Goal: Information Seeking & Learning: Compare options

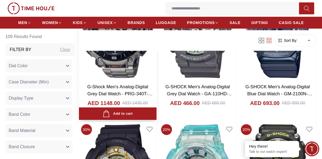
scroll to position [3511, 0]
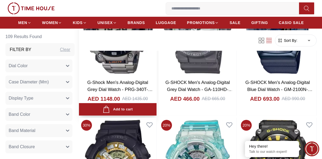
click at [113, 65] on img at bounding box center [118, 27] width 78 height 99
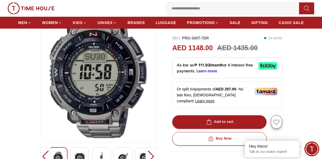
scroll to position [108, 0]
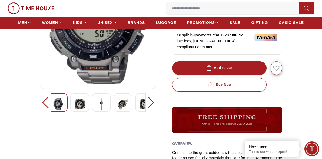
click at [82, 105] on img at bounding box center [80, 104] width 10 height 12
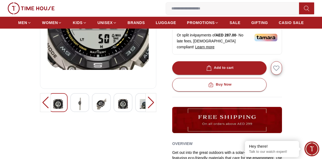
click at [80, 104] on img at bounding box center [80, 104] width 10 height 12
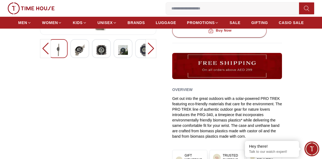
scroll to position [0, 0]
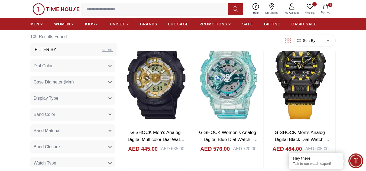
scroll to position [3591, 0]
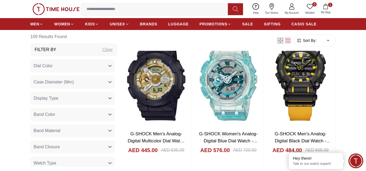
click at [258, 5] on icon "button" at bounding box center [325, 6] width 5 height 5
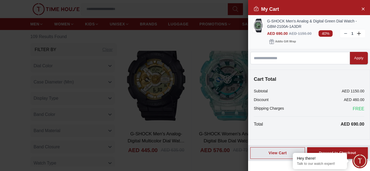
click at [258, 33] on span "40%" at bounding box center [325, 33] width 14 height 6
click at [258, 6] on button "Close Account" at bounding box center [362, 8] width 9 height 9
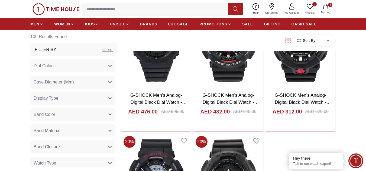
scroll to position [4160, 0]
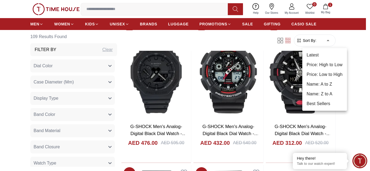
click at [258, 40] on div at bounding box center [185, 85] width 370 height 171
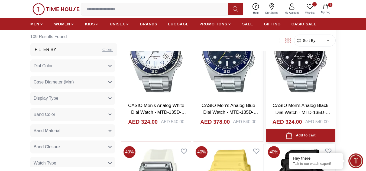
scroll to position [1642, 0]
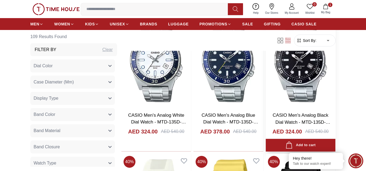
click at [258, 73] on img at bounding box center [301, 62] width 70 height 92
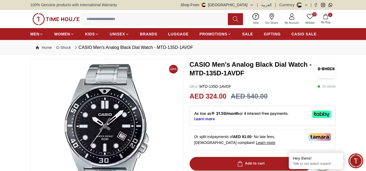
drag, startPoint x: 190, startPoint y: 73, endPoint x: 274, endPoint y: 75, distance: 83.7
click at [258, 75] on h3 "CASIO Men's Analog Black Dial Watch - MTD-135D-1AVDF" at bounding box center [254, 68] width 128 height 17
copy h3 "MTD-135D-1AVDF"
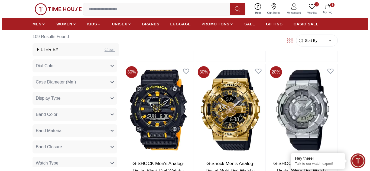
scroll to position [3709, 0]
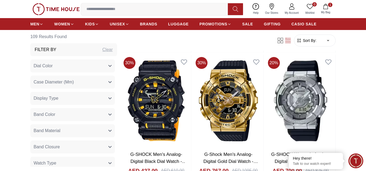
click at [258, 8] on icon "button" at bounding box center [325, 6] width 5 height 5
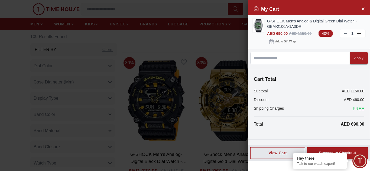
click at [258, 25] on img at bounding box center [258, 26] width 11 height 14
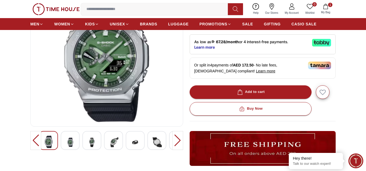
scroll to position [81, 0]
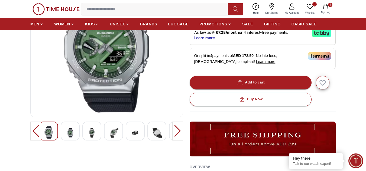
click at [180, 132] on div at bounding box center [177, 131] width 11 height 19
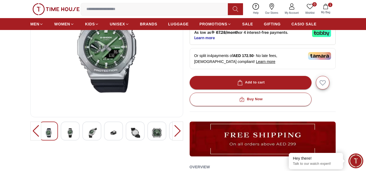
click at [180, 132] on div at bounding box center [177, 131] width 11 height 19
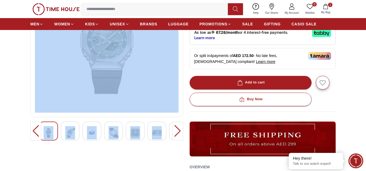
click at [180, 132] on div at bounding box center [177, 131] width 11 height 19
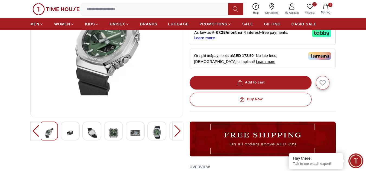
click at [180, 132] on div at bounding box center [177, 131] width 11 height 19
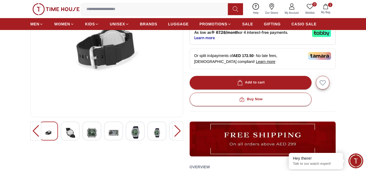
click at [180, 132] on div at bounding box center [177, 131] width 11 height 19
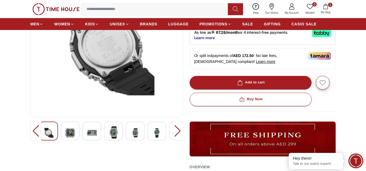
click at [180, 132] on div at bounding box center [177, 131] width 11 height 19
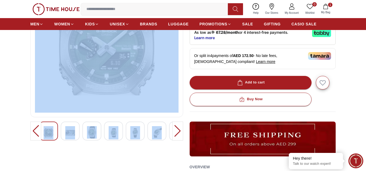
click at [180, 132] on div at bounding box center [177, 131] width 11 height 19
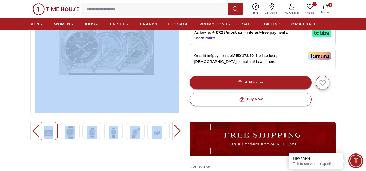
click at [151, 152] on div "40%" at bounding box center [106, 100] width 153 height 244
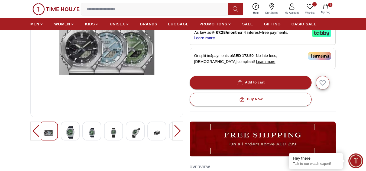
click at [178, 129] on div at bounding box center [177, 131] width 11 height 19
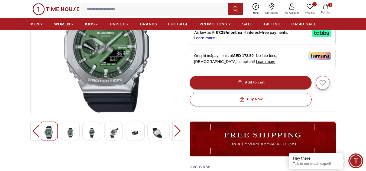
click at [177, 131] on div at bounding box center [177, 131] width 11 height 19
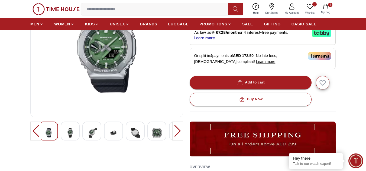
click at [177, 131] on div at bounding box center [177, 131] width 11 height 19
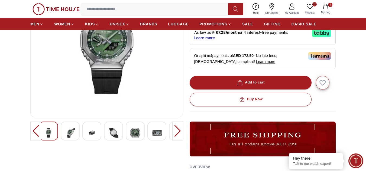
click at [155, 129] on img at bounding box center [157, 132] width 10 height 13
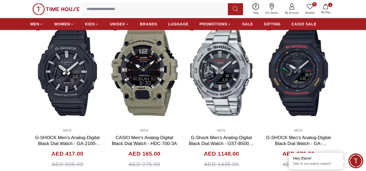
scroll to position [352, 0]
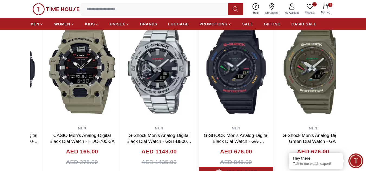
click at [199, 114] on img at bounding box center [236, 69] width 74 height 108
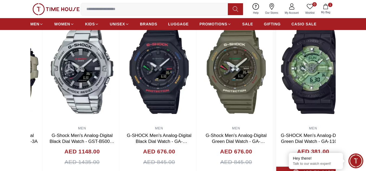
click at [258, 100] on img at bounding box center [313, 69] width 74 height 108
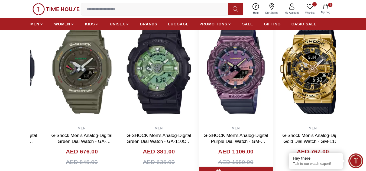
click at [199, 105] on img at bounding box center [236, 69] width 74 height 108
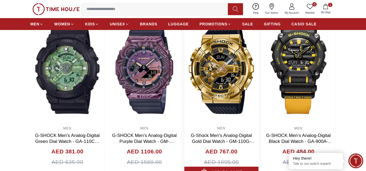
click at [184, 102] on img at bounding box center [221, 69] width 74 height 108
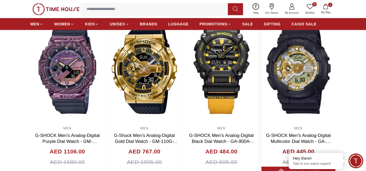
click at [258, 99] on img at bounding box center [298, 69] width 74 height 108
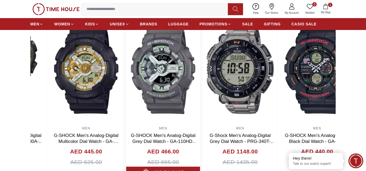
click at [149, 94] on img at bounding box center [163, 69] width 74 height 108
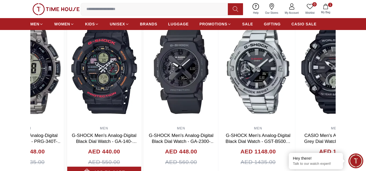
click at [120, 90] on img at bounding box center [104, 69] width 74 height 108
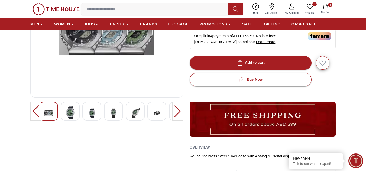
scroll to position [0, 0]
